Goal: Transaction & Acquisition: Purchase product/service

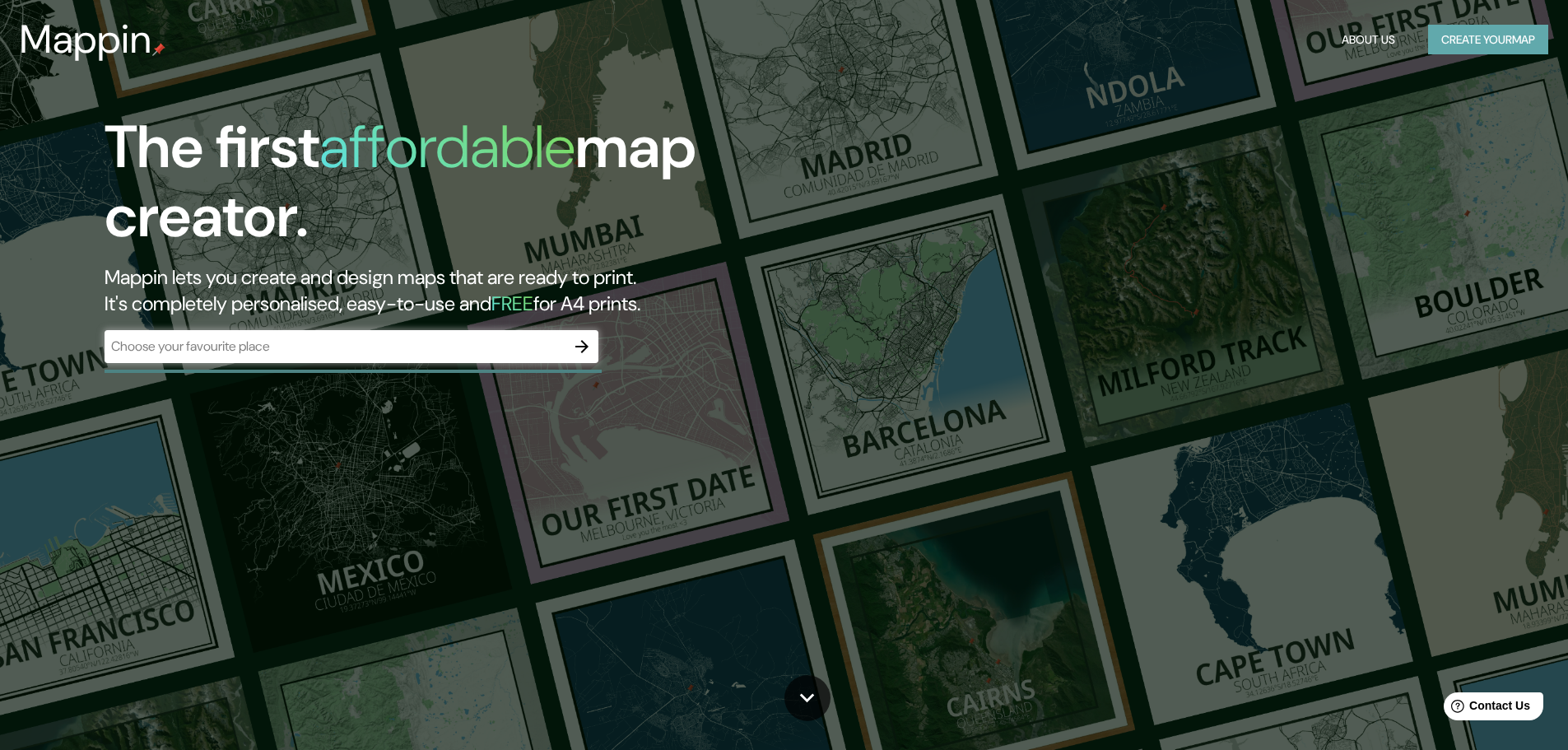
click at [1450, 43] on button "Create your map" at bounding box center [1488, 40] width 120 height 31
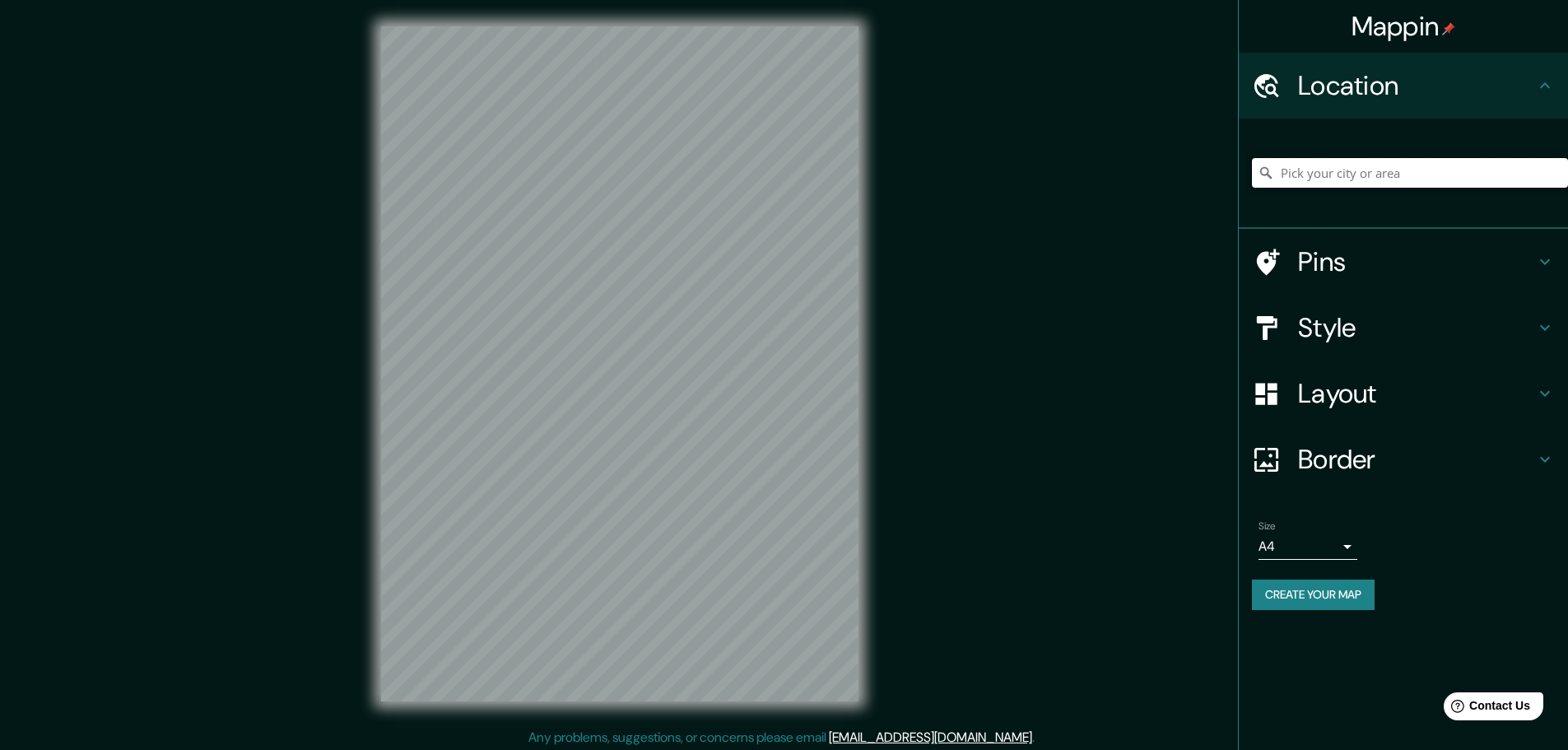
click at [1363, 172] on input "Pick your city or area" at bounding box center [1409, 172] width 316 height 30
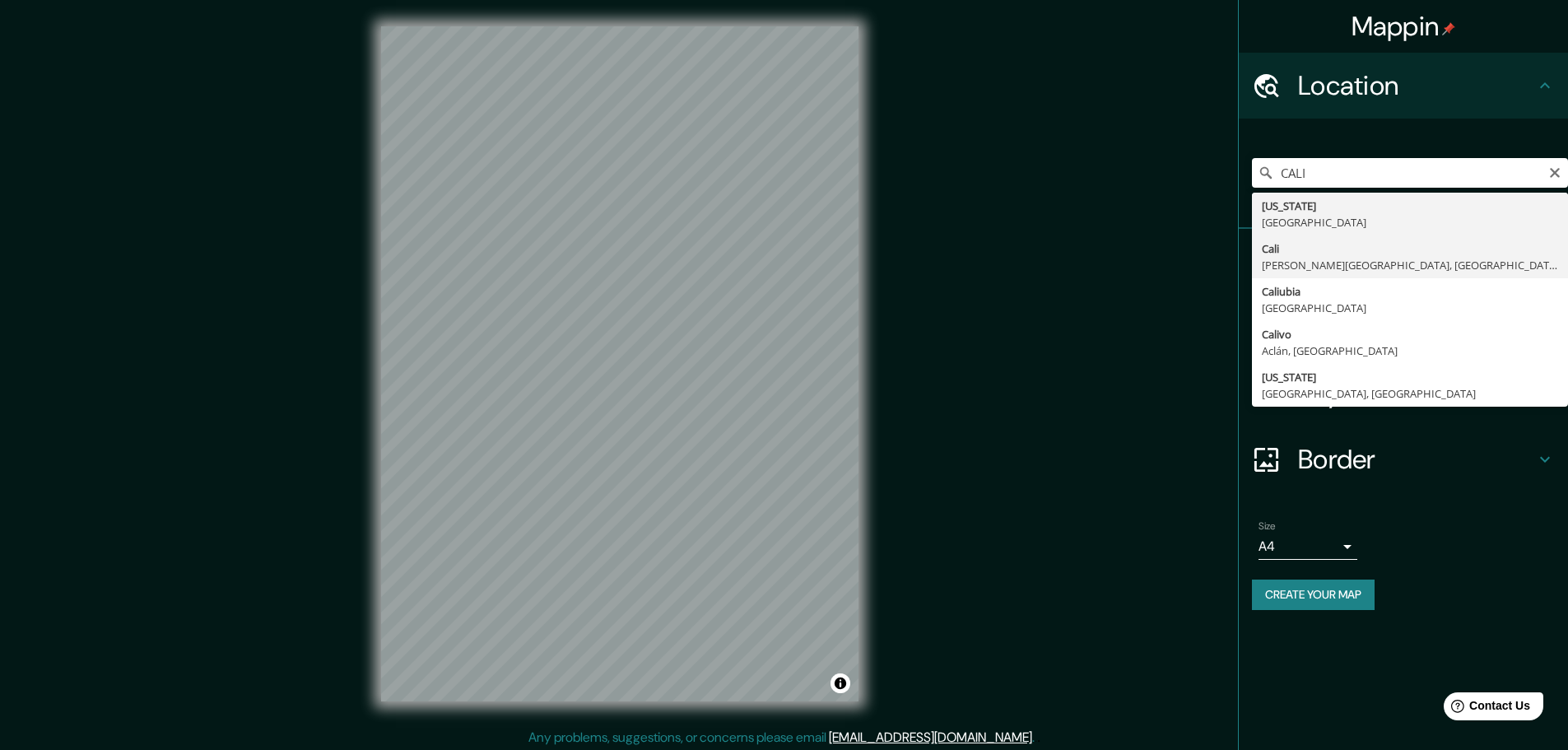
type input "[GEOGRAPHIC_DATA], [PERSON_NAME][GEOGRAPHIC_DATA], [GEOGRAPHIC_DATA]"
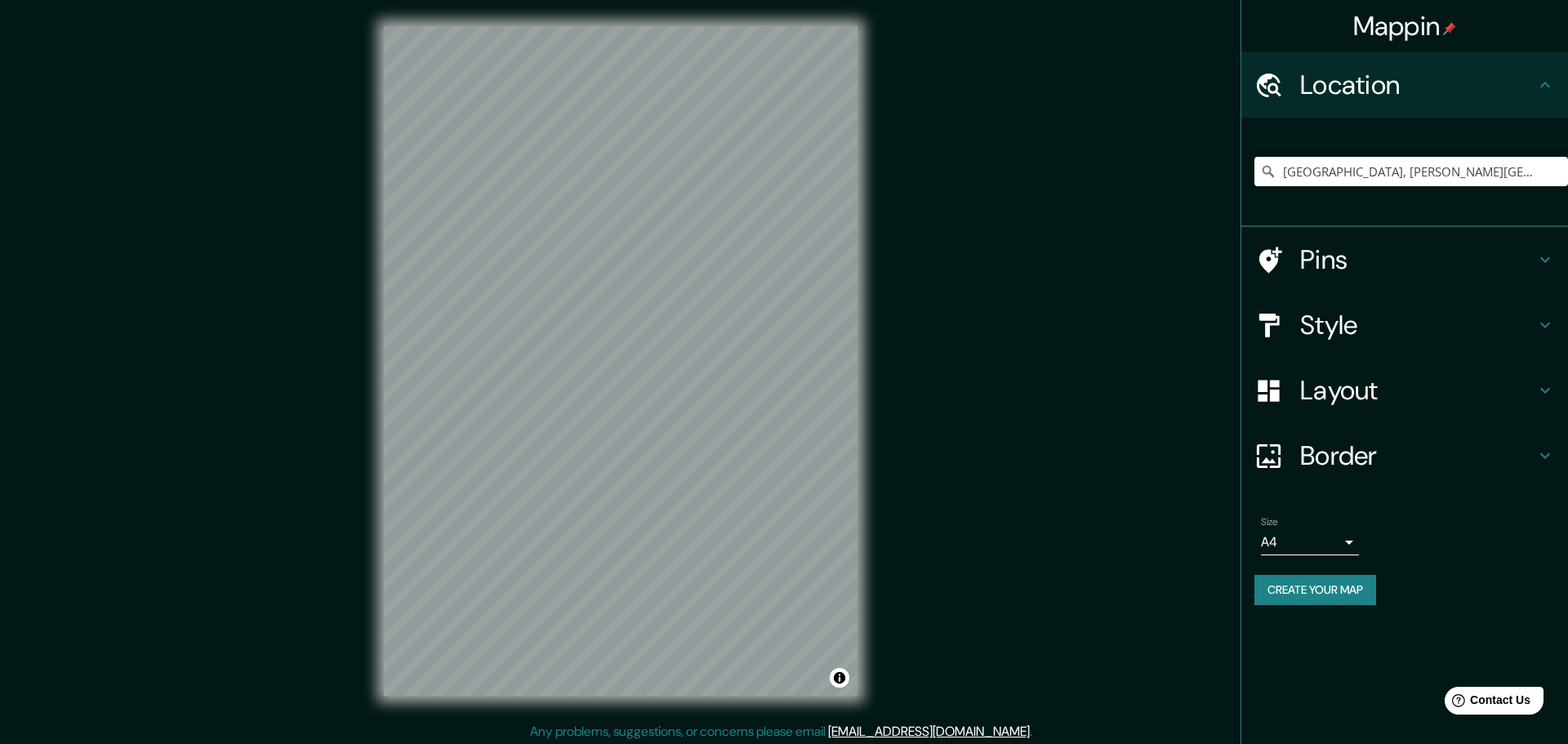
click at [1334, 542] on body "Mappin Location [GEOGRAPHIC_DATA], [PERSON_NAME][GEOGRAPHIC_DATA], [GEOGRAPHIC_…" at bounding box center [784, 372] width 1568 height 744
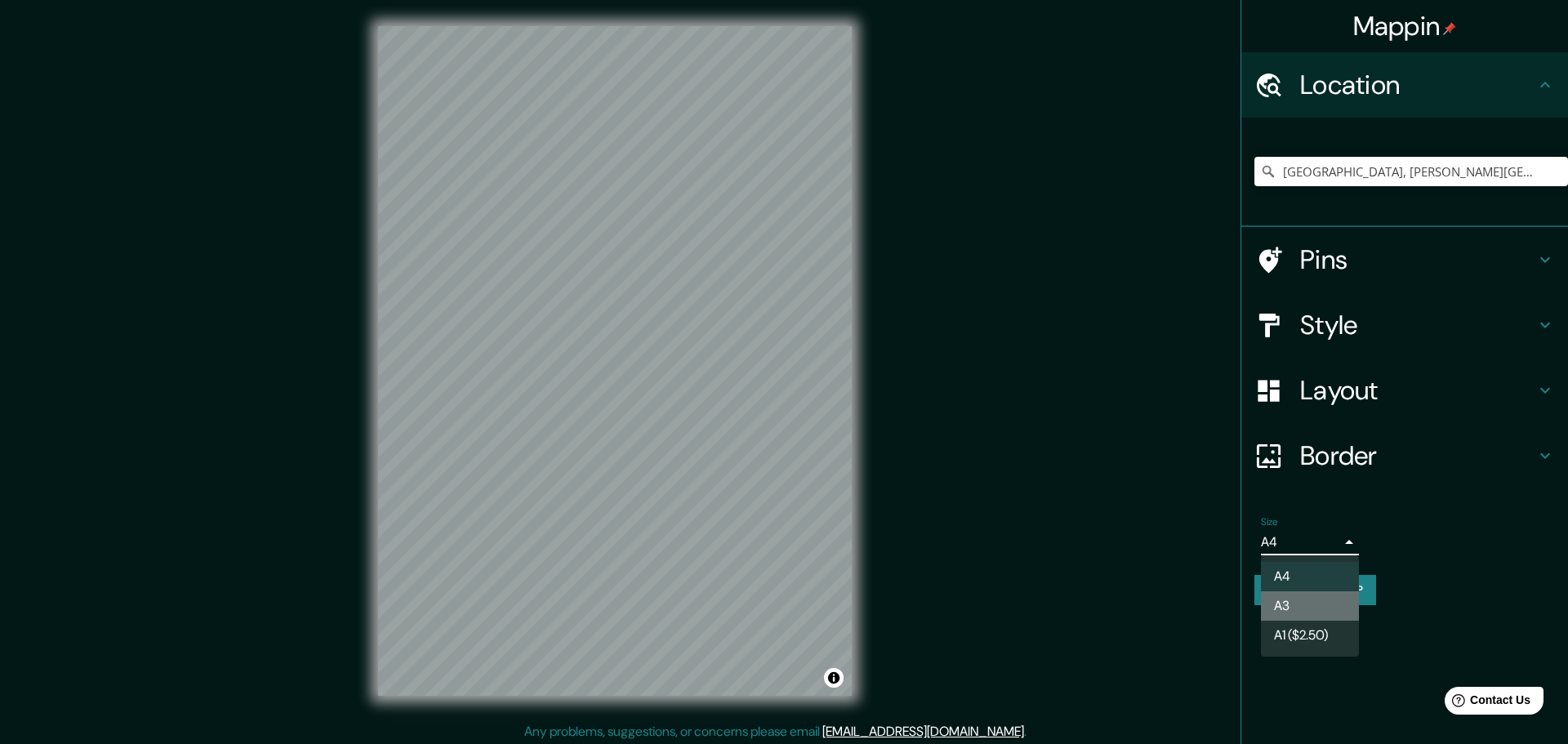
click at [1307, 604] on li "A3" at bounding box center [1311, 605] width 98 height 30
type input "a4"
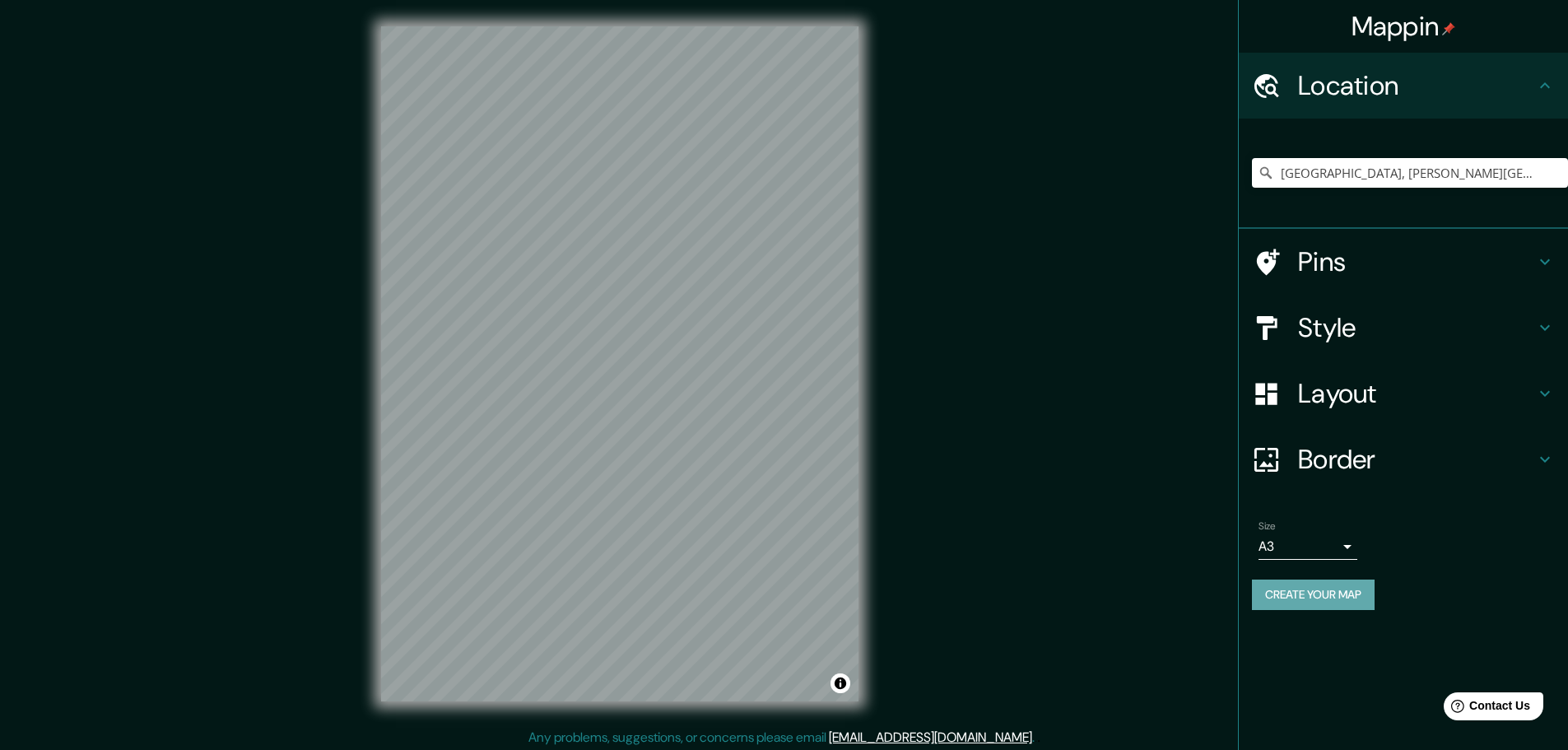
click at [1303, 598] on button "Create your map" at bounding box center [1313, 595] width 123 height 31
